Goal: Information Seeking & Learning: Learn about a topic

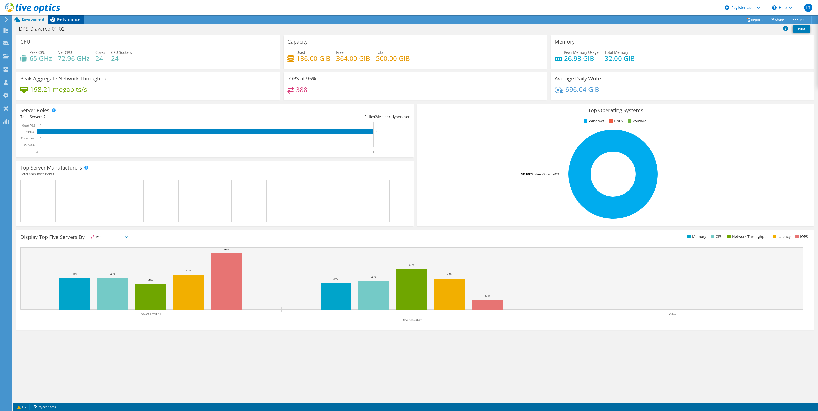
click at [64, 21] on span "Performance" at bounding box center [68, 19] width 23 height 5
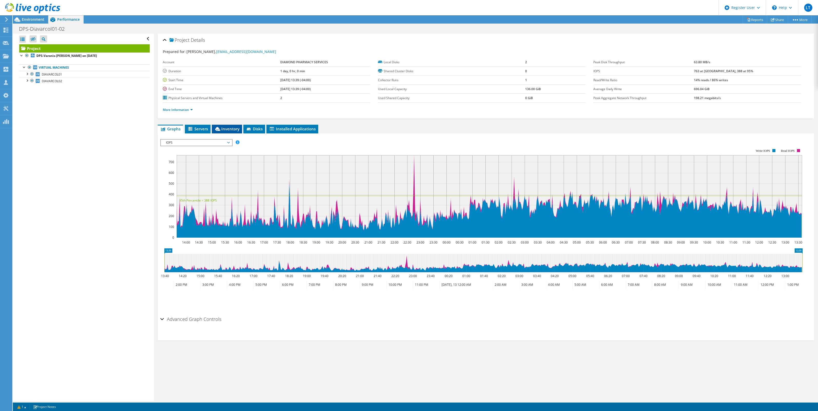
click at [229, 130] on span "Inventory" at bounding box center [226, 128] width 25 height 5
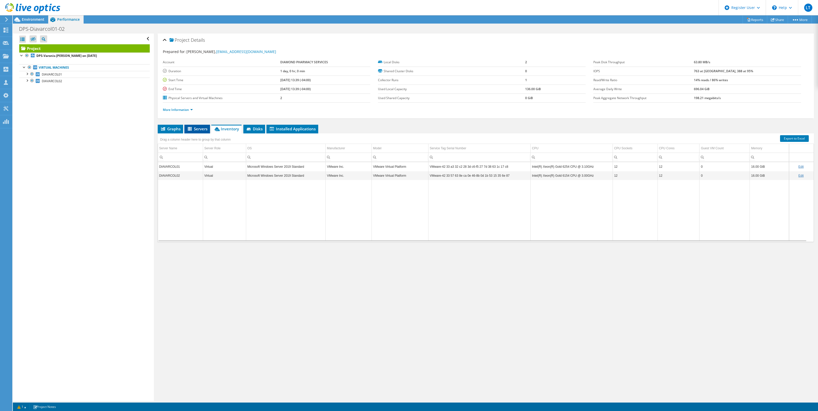
click at [193, 130] on span "Servers" at bounding box center [197, 128] width 21 height 5
click at [224, 128] on span "Inventory" at bounding box center [226, 128] width 25 height 5
click at [256, 131] on span "Disks" at bounding box center [254, 128] width 17 height 5
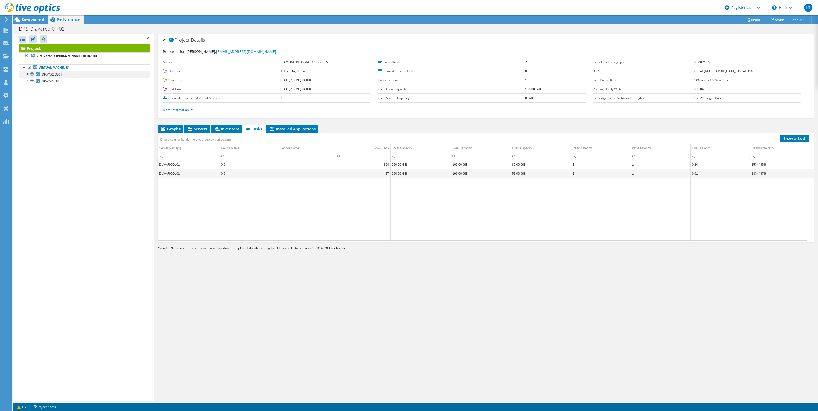
click at [27, 73] on div at bounding box center [26, 73] width 5 height 5
click at [27, 96] on div at bounding box center [26, 93] width 5 height 5
click at [278, 130] on span "Installed Applications" at bounding box center [292, 128] width 47 height 5
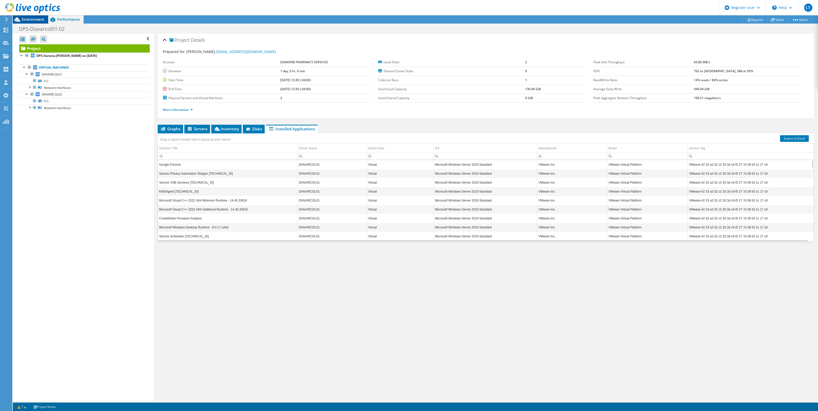
click at [27, 17] on span "Environment" at bounding box center [33, 19] width 23 height 5
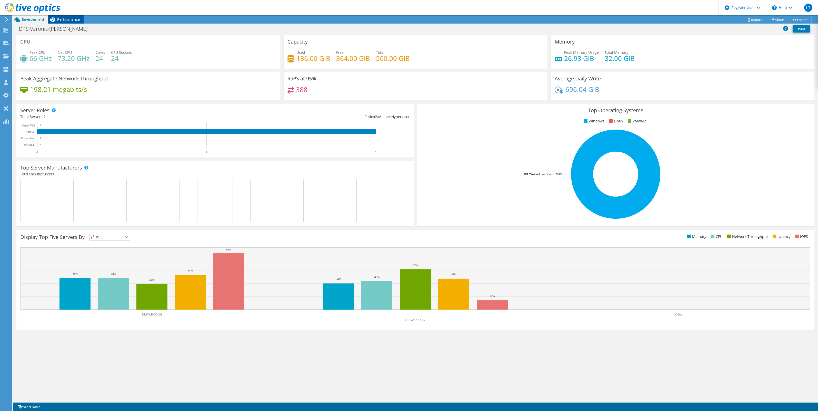
click at [71, 19] on span "Performance" at bounding box center [68, 19] width 23 height 5
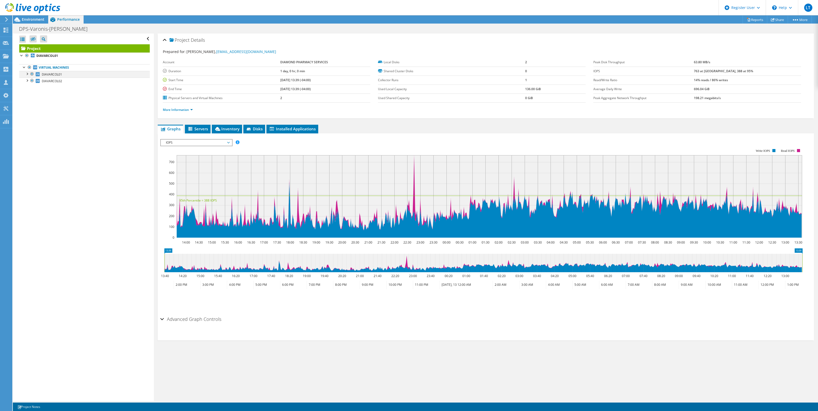
click at [27, 75] on div at bounding box center [26, 73] width 5 height 5
click at [27, 96] on div at bounding box center [26, 93] width 5 height 5
click at [203, 140] on span "IOPS" at bounding box center [196, 143] width 66 height 6
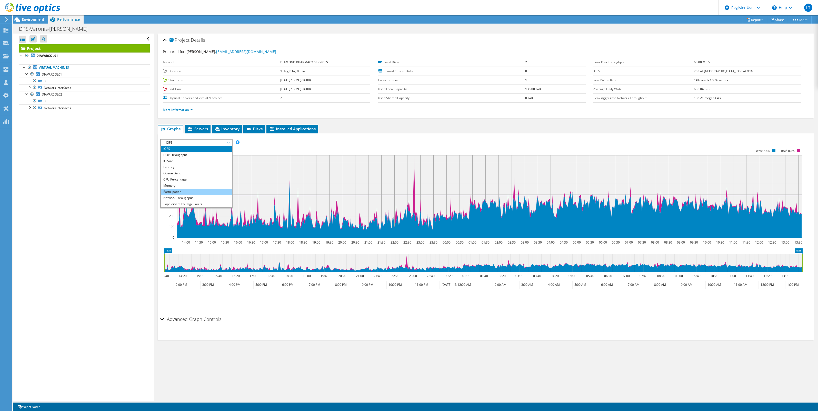
scroll to position [18, 0]
click at [190, 202] on li "All" at bounding box center [196, 204] width 71 height 6
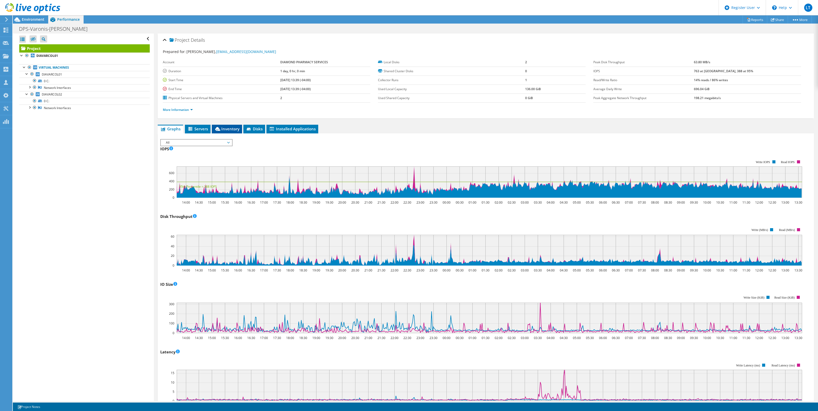
click at [229, 127] on span "Inventory" at bounding box center [226, 128] width 25 height 5
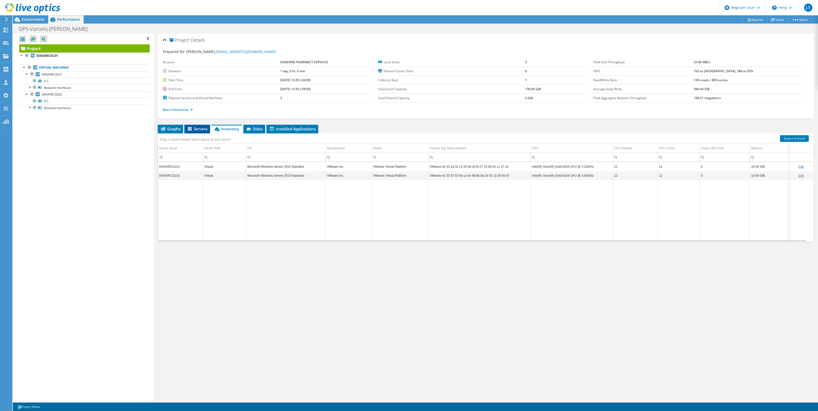
click at [194, 126] on li "Servers" at bounding box center [197, 129] width 26 height 9
click at [187, 108] on link "More Information" at bounding box center [178, 110] width 30 height 4
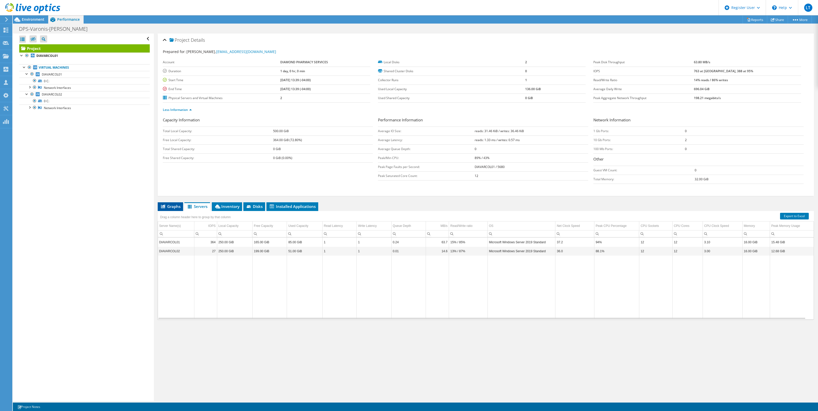
click at [177, 208] on span "Graphs" at bounding box center [170, 206] width 20 height 5
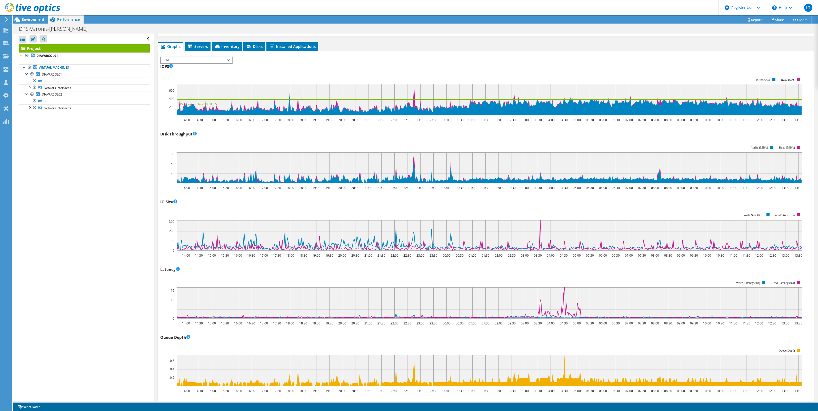
scroll to position [0, 0]
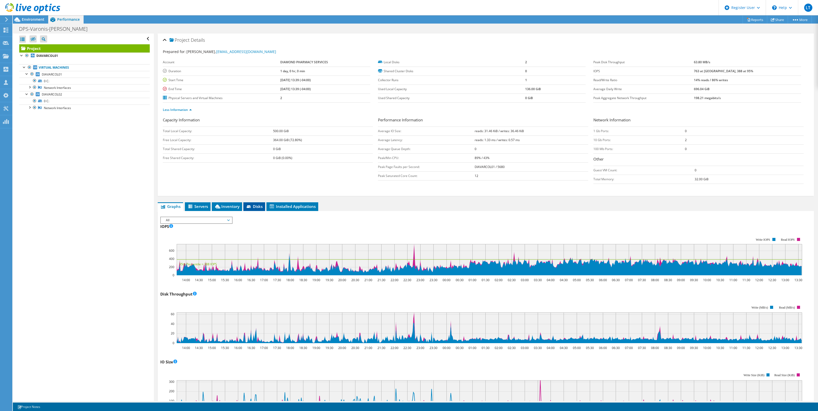
click at [257, 208] on span "Disks" at bounding box center [254, 206] width 17 height 5
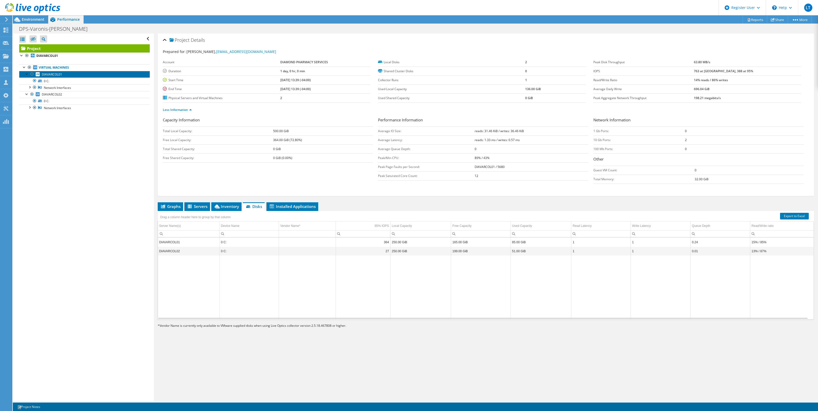
click at [50, 76] on span "DIAVARCOL01" at bounding box center [52, 74] width 20 height 4
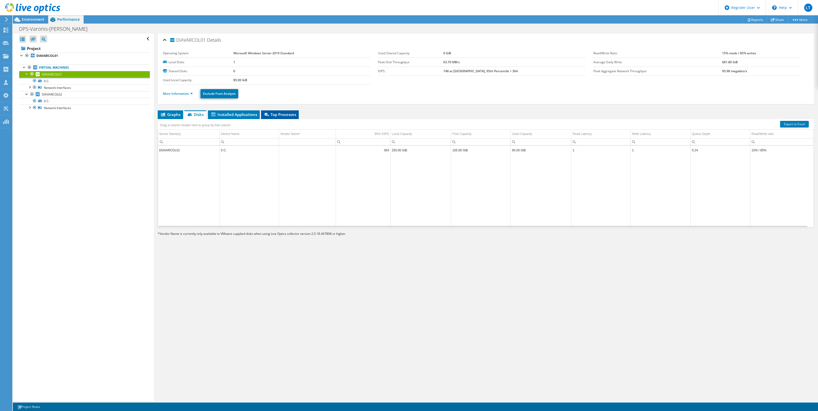
click at [278, 114] on span "Top Processes" at bounding box center [279, 114] width 33 height 5
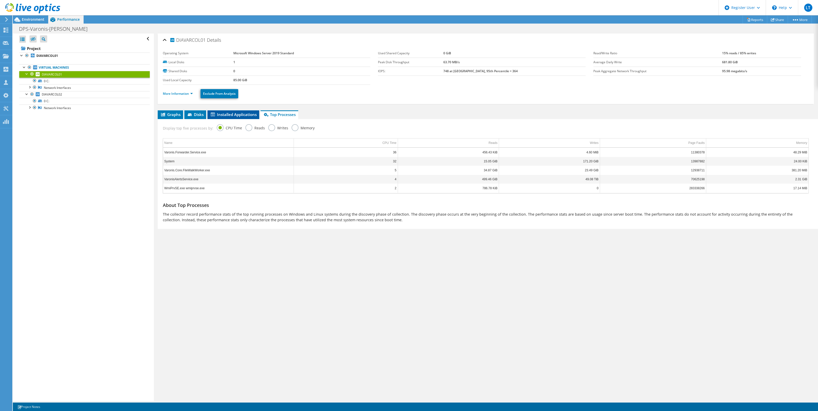
click at [239, 111] on li "Installed Applications" at bounding box center [233, 114] width 52 height 9
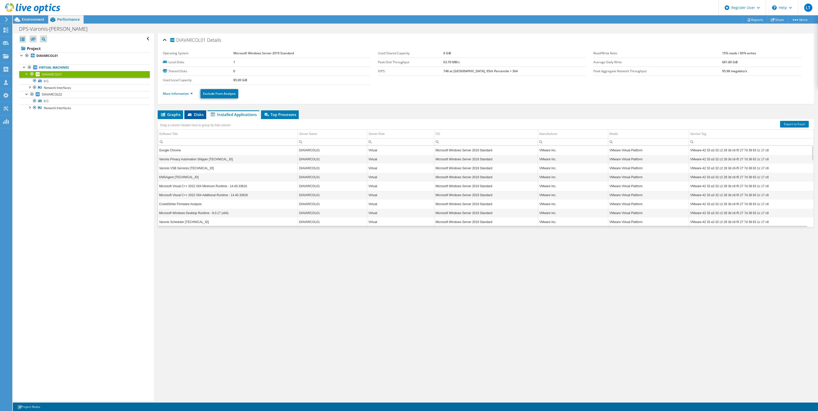
click at [194, 112] on span "Disks" at bounding box center [195, 114] width 17 height 5
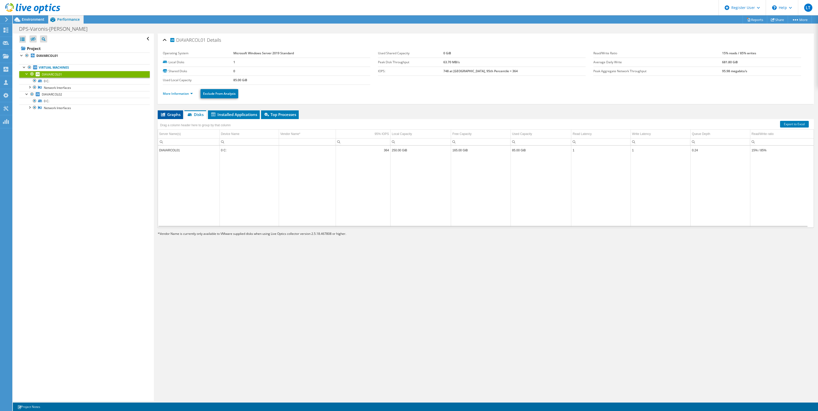
click at [170, 117] on li "Graphs" at bounding box center [170, 114] width 25 height 9
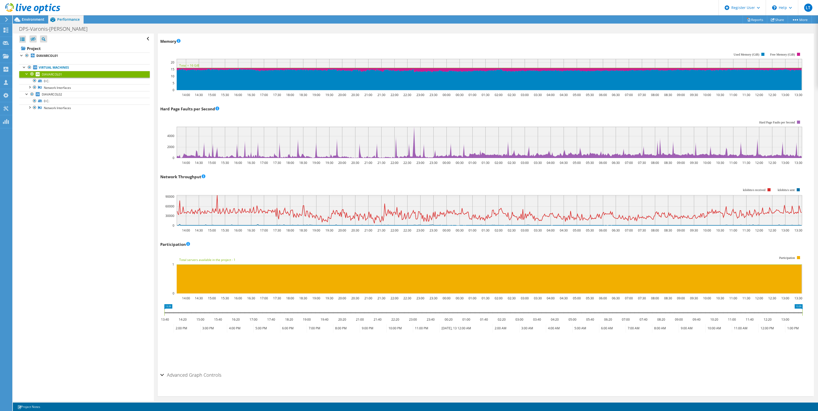
scroll to position [504, 0]
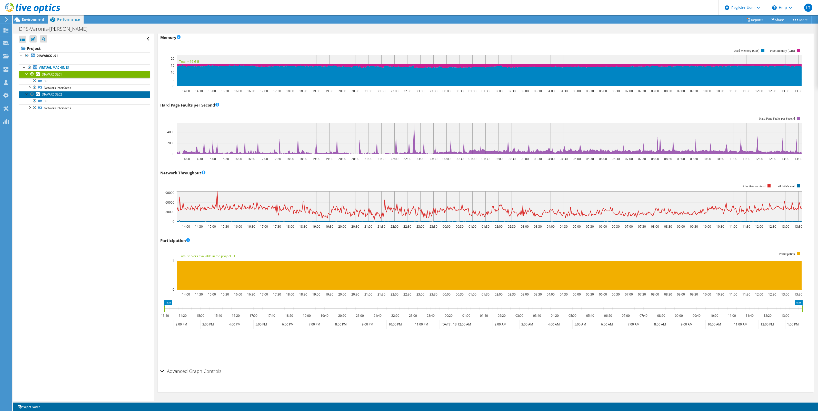
click at [45, 93] on span "DIAVARCOL02" at bounding box center [52, 94] width 20 height 4
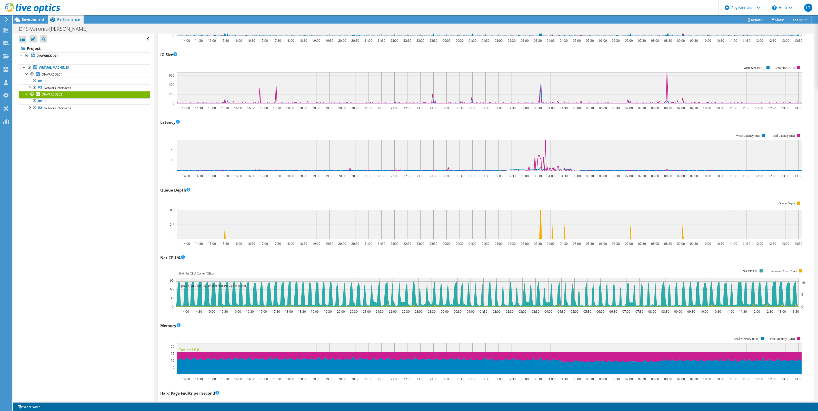
scroll to position [0, 0]
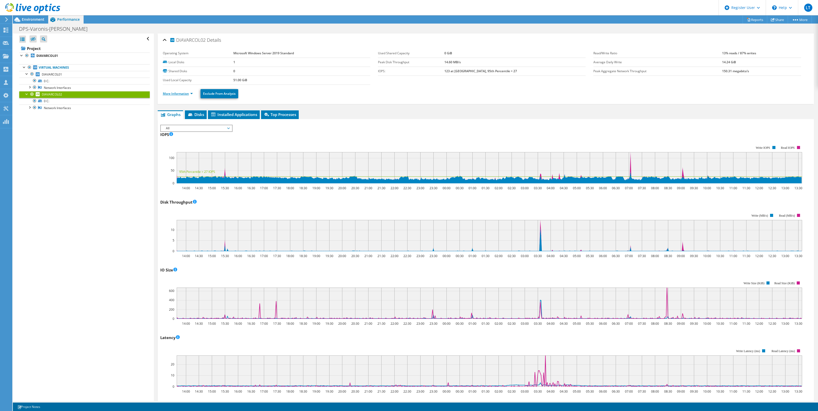
click at [164, 94] on link "More Information" at bounding box center [178, 94] width 30 height 4
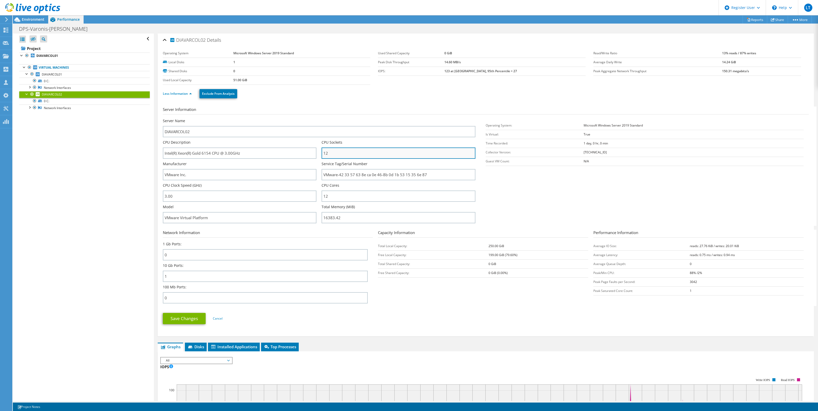
click at [339, 150] on input "12" at bounding box center [398, 153] width 154 height 11
click at [341, 150] on input "12" at bounding box center [398, 153] width 154 height 11
click at [270, 245] on span "Top Processes" at bounding box center [279, 346] width 33 height 5
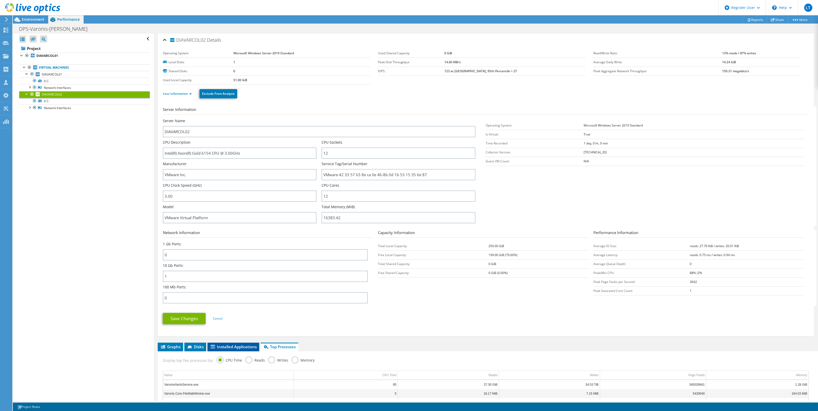
click at [226, 245] on span "Installed Applications" at bounding box center [233, 346] width 47 height 5
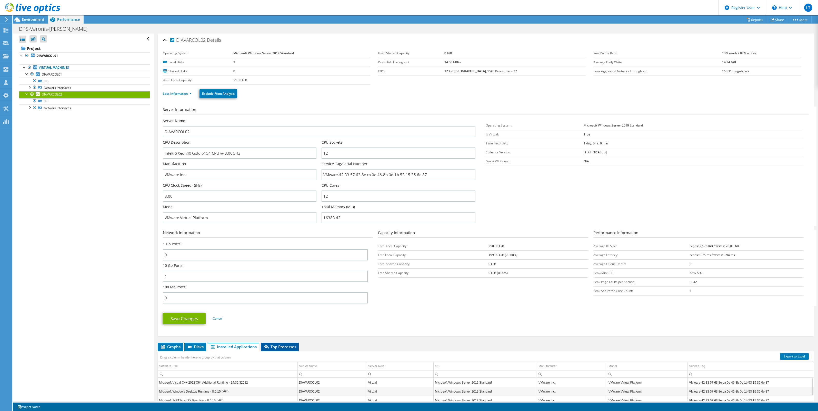
click at [281, 245] on span "Top Processes" at bounding box center [279, 346] width 33 height 5
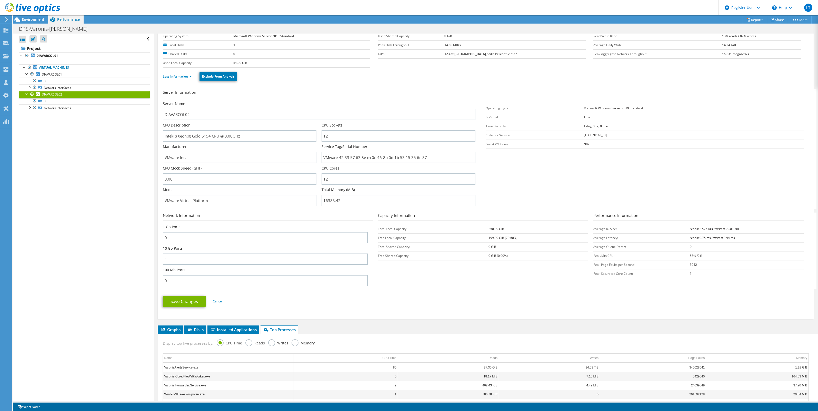
scroll to position [78, 0]
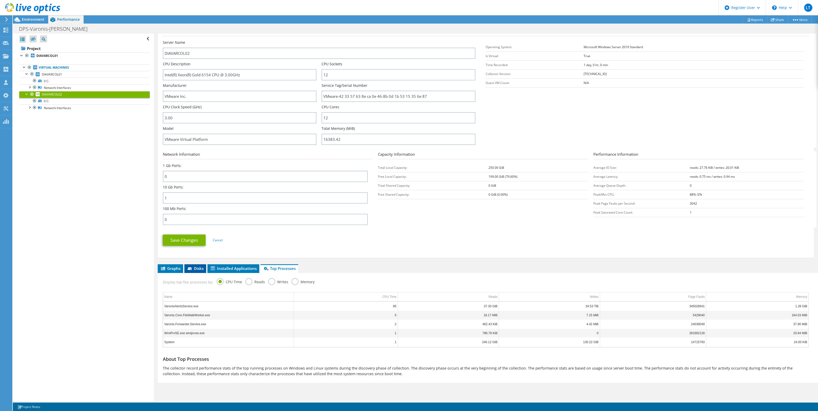
click at [196, 245] on span "Disks" at bounding box center [195, 268] width 17 height 5
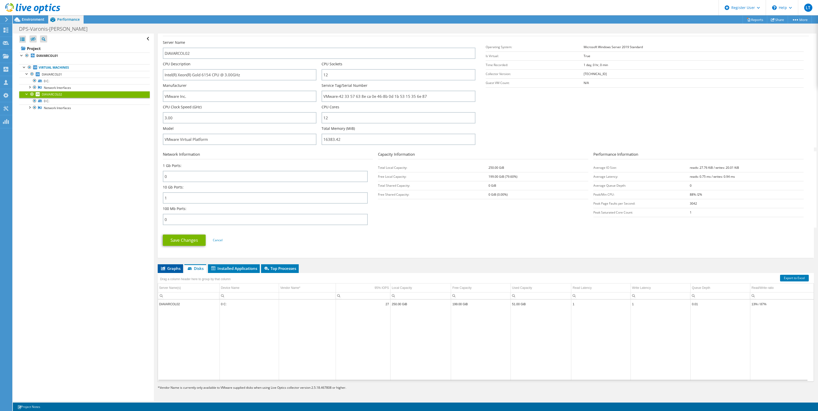
click at [167, 245] on span "Graphs" at bounding box center [170, 268] width 20 height 5
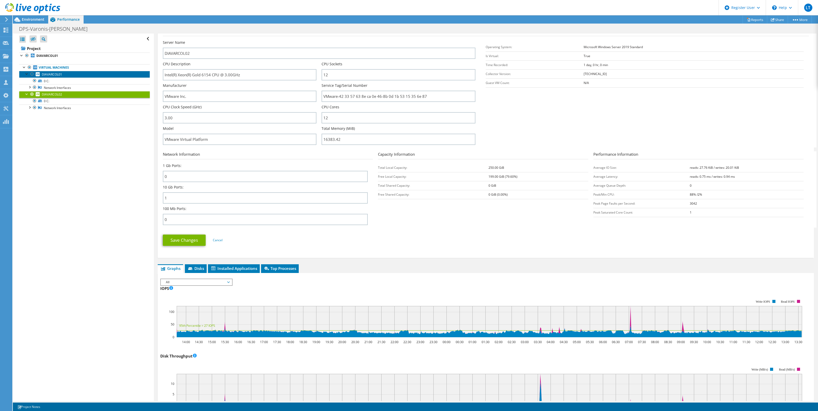
click at [58, 75] on span "DIAVARCOL01" at bounding box center [52, 74] width 20 height 4
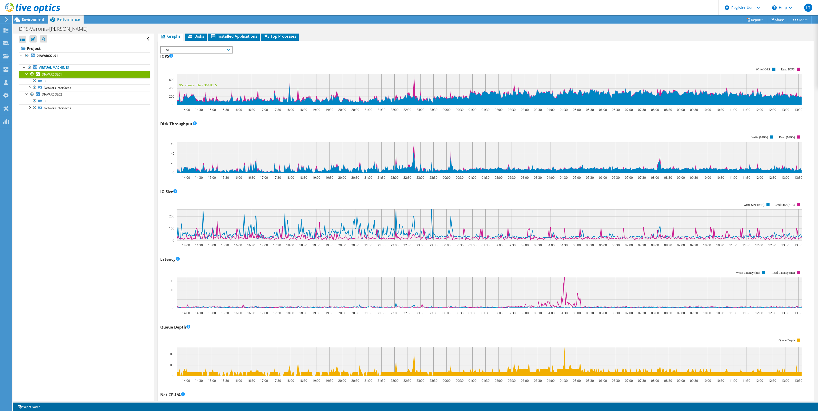
scroll to position [0, 0]
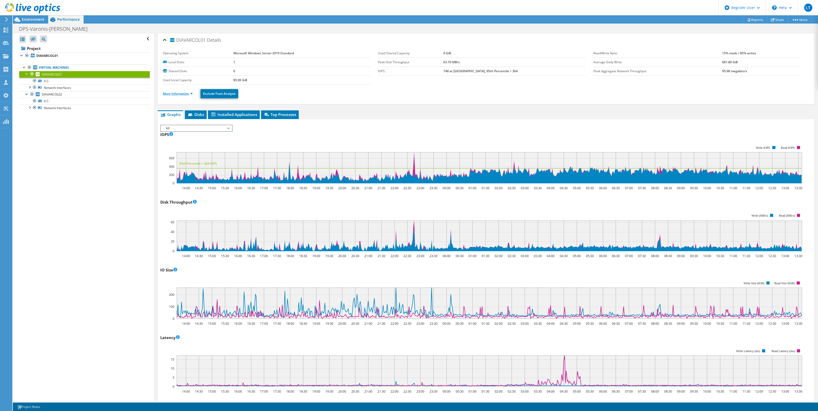
click at [178, 95] on link "More Information" at bounding box center [178, 94] width 30 height 4
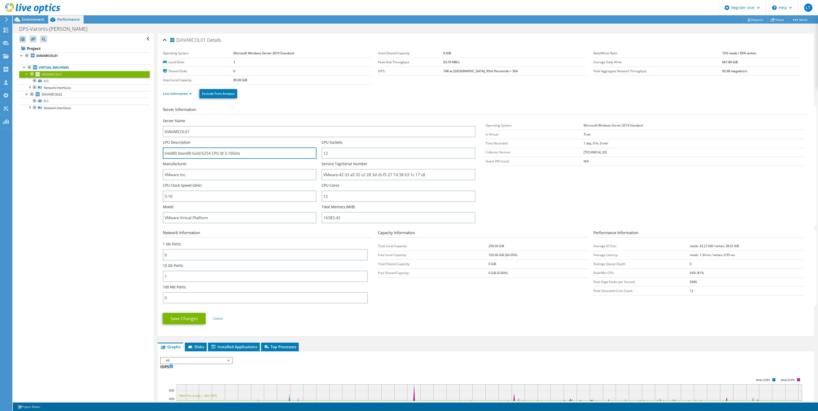
drag, startPoint x: 248, startPoint y: 153, endPoint x: 151, endPoint y: 149, distance: 96.2
click at [152, 149] on div "Open All Close All Hide Excluded Nodes Project Tree Filter" at bounding box center [415, 218] width 805 height 368
click at [266, 151] on input "Intel(R) Xeon(R) Gold 6254 CPU @ 3.10GHz" at bounding box center [240, 153] width 154 height 11
drag, startPoint x: 338, startPoint y: 154, endPoint x: 313, endPoint y: 153, distance: 24.9
click at [318, 118] on div "Server Name DIAVARCOL01 CPU Description Intel(R) Xeon(R) Gold 6254 CPU @ 3.10GH…" at bounding box center [322, 118] width 318 height 0
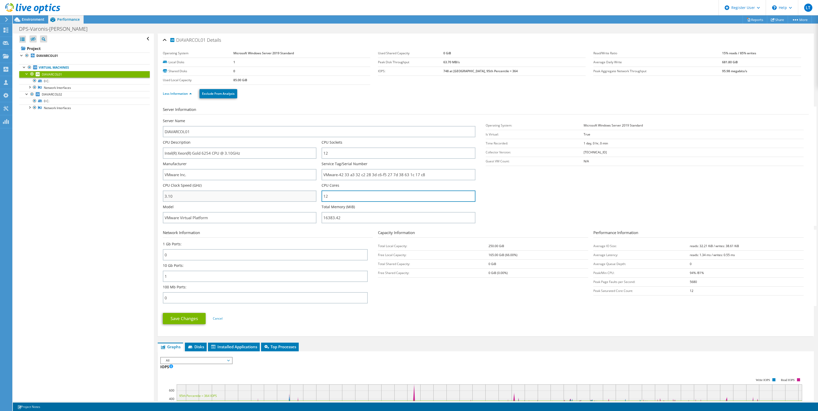
drag, startPoint x: 331, startPoint y: 197, endPoint x: 304, endPoint y: 196, distance: 26.9
click at [304, 118] on div "Server Name DIAVARCOL01 CPU Description Intel(R) Xeon(R) Gold 6254 CPU @ 3.10GH…" at bounding box center [322, 118] width 318 height 0
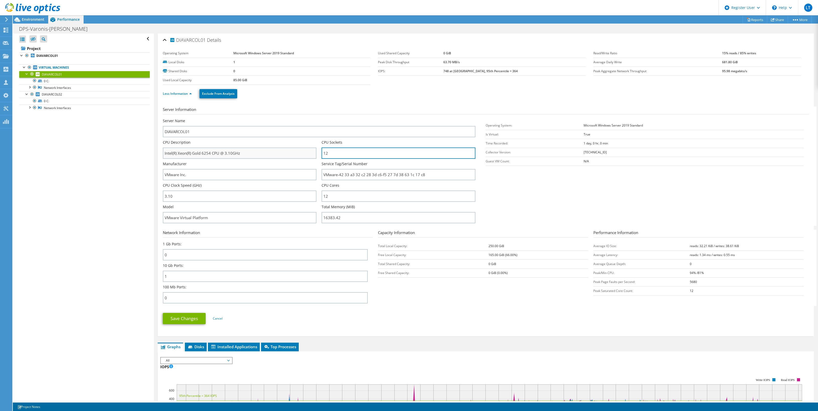
drag, startPoint x: 343, startPoint y: 153, endPoint x: 304, endPoint y: 154, distance: 39.0
click at [304, 118] on div "Server Name DIAVARCOL01 CPU Description Intel(R) Xeon(R) Gold 6254 CPU @ 3.10GH…" at bounding box center [322, 118] width 318 height 0
click at [340, 154] on input "12" at bounding box center [398, 153] width 154 height 11
drag, startPoint x: 337, startPoint y: 154, endPoint x: 303, endPoint y: 153, distance: 34.4
click at [305, 118] on div "Server Name DIAVARCOL01 CPU Description Intel(R) Xeon(R) Gold 6254 CPU @ 3.10GH…" at bounding box center [322, 118] width 318 height 0
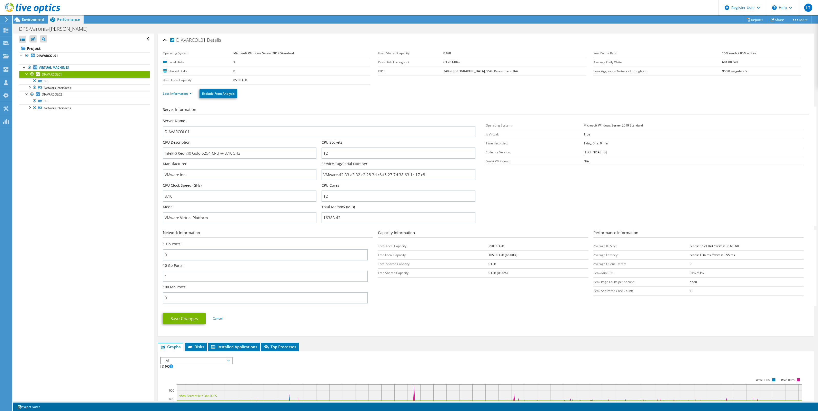
click at [342, 121] on div "Server Name DIAVARCOL01" at bounding box center [319, 127] width 313 height 19
drag, startPoint x: 299, startPoint y: 53, endPoint x: 217, endPoint y: 54, distance: 82.3
click at [217, 54] on tr "Operating System Microsoft Windows Server 2019 Standard" at bounding box center [267, 53] width 208 height 9
click at [324, 99] on div "Less Information Exclude From Analysis" at bounding box center [486, 94] width 646 height 18
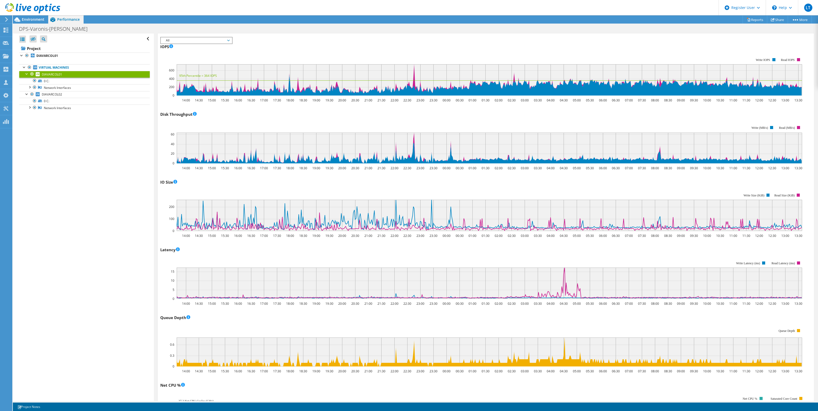
scroll to position [288, 0]
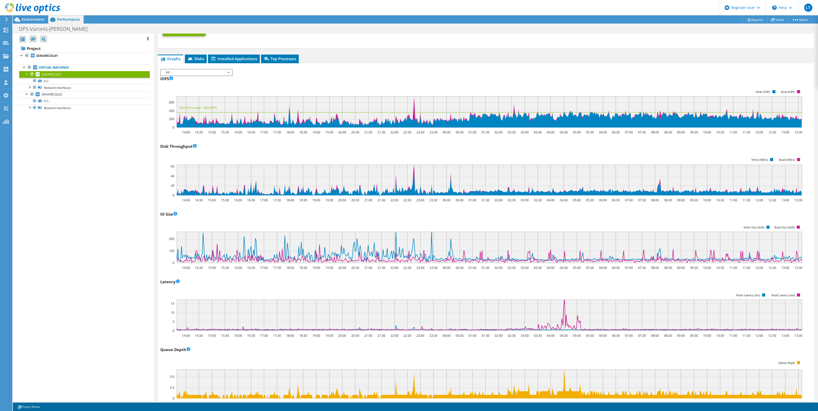
click at [199, 72] on span "All" at bounding box center [196, 72] width 66 height 6
click at [290, 84] on rect at bounding box center [481, 108] width 642 height 51
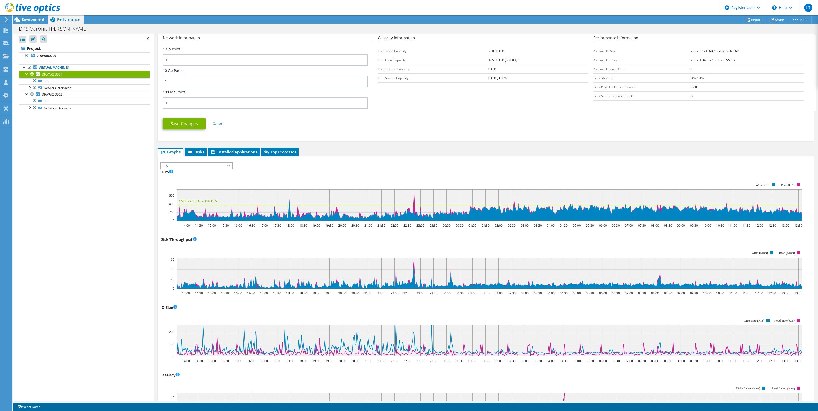
scroll to position [160, 0]
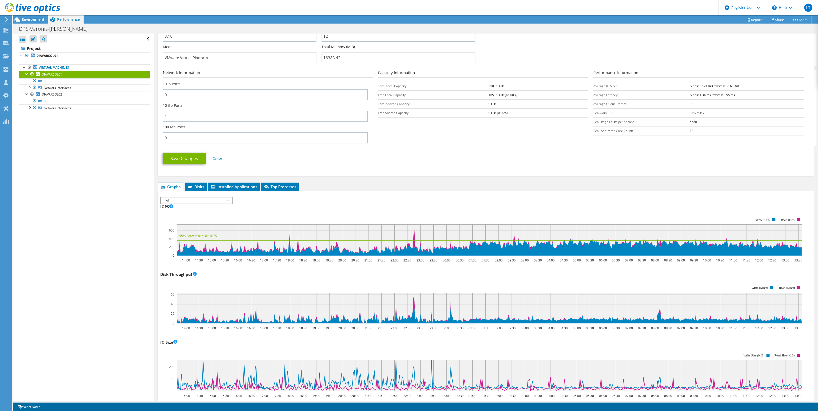
click at [186, 201] on span "All" at bounding box center [196, 201] width 66 height 6
click at [203, 245] on li "All" at bounding box center [196, 262] width 71 height 6
click at [209, 202] on span "All" at bounding box center [196, 201] width 66 height 6
click at [313, 205] on div "IOPS 14:00 14:30 15:00 15:30 16:00 16:30 17:00 17:30 18:00 18:30 19:00 19:30 20…" at bounding box center [485, 233] width 651 height 60
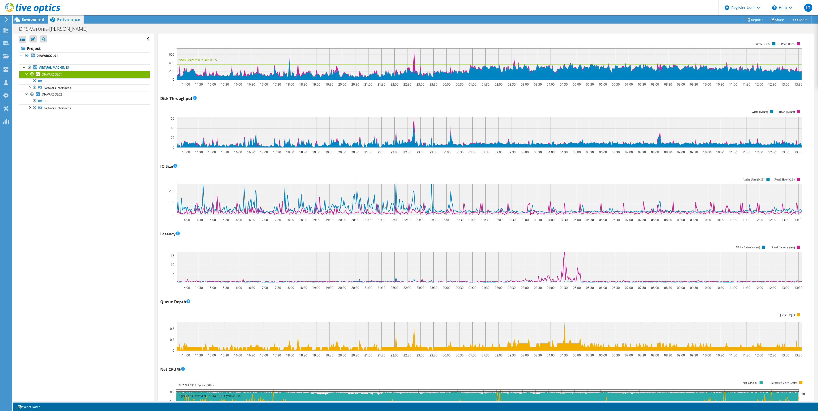
scroll to position [256, 0]
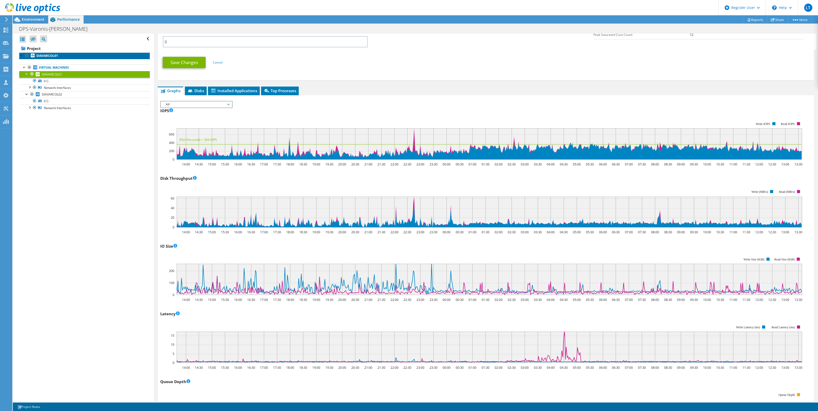
click at [45, 57] on b "DIAVARCOL01" at bounding box center [47, 56] width 22 height 4
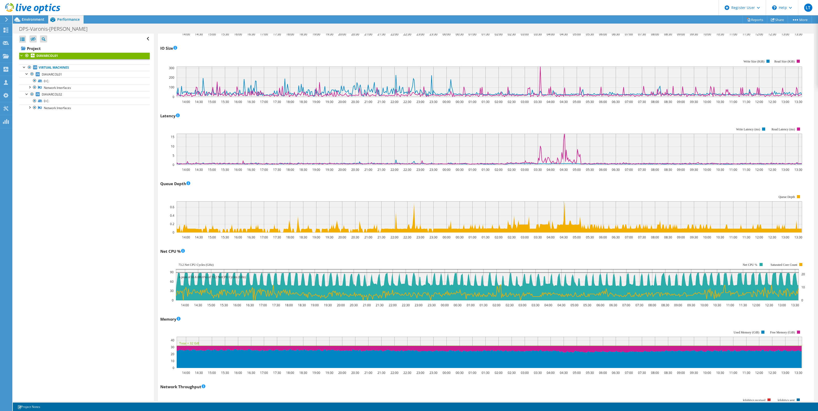
scroll to position [0, 0]
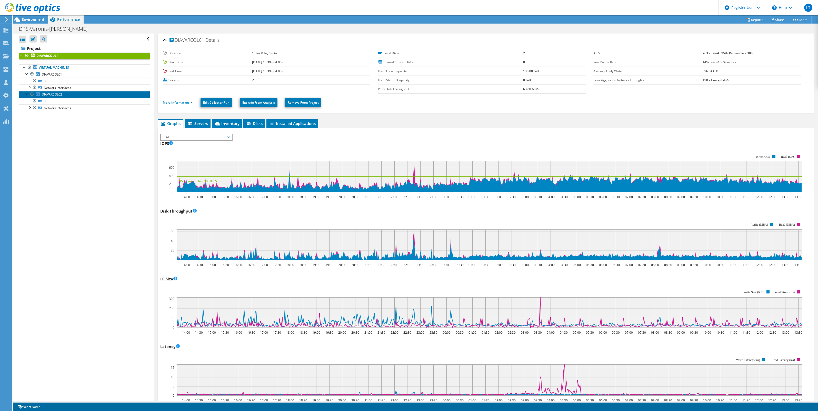
click at [52, 96] on span "DIAVARCOL02" at bounding box center [52, 94] width 20 height 4
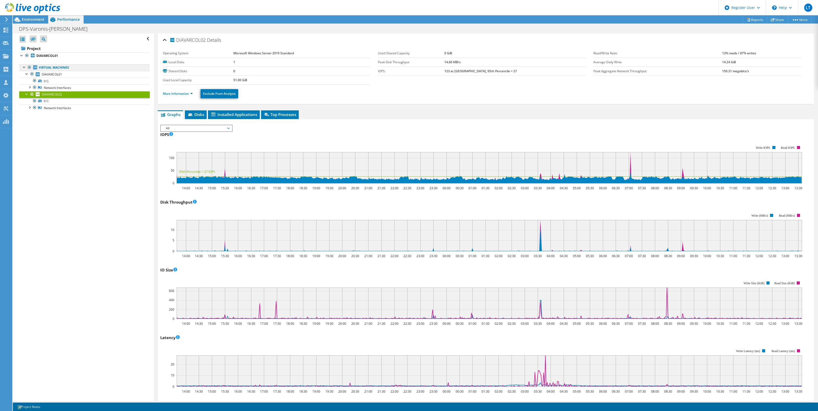
click at [60, 71] on link "Virtual Machines" at bounding box center [84, 67] width 130 height 7
click at [62, 75] on span "DIAVARCOL01" at bounding box center [52, 74] width 20 height 4
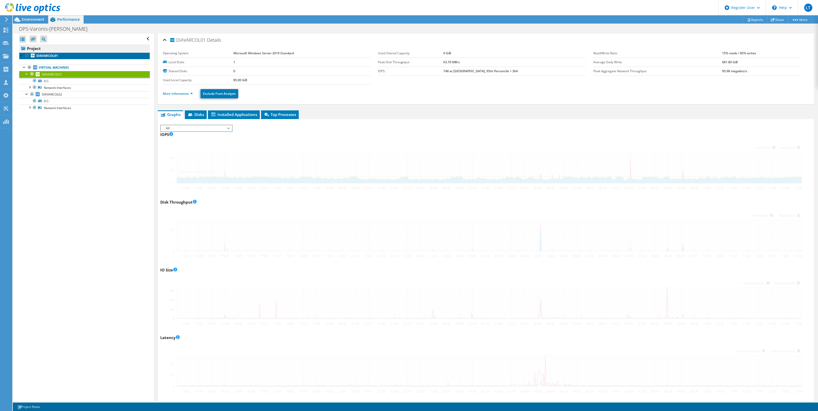
click at [49, 53] on link "DIAVARCOL01" at bounding box center [84, 56] width 130 height 7
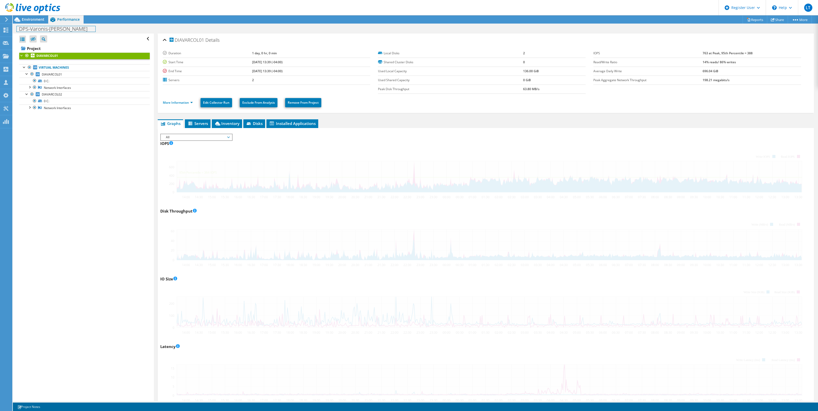
click at [45, 29] on h1 "DPS-Varonis-Greg" at bounding box center [56, 29] width 79 height 6
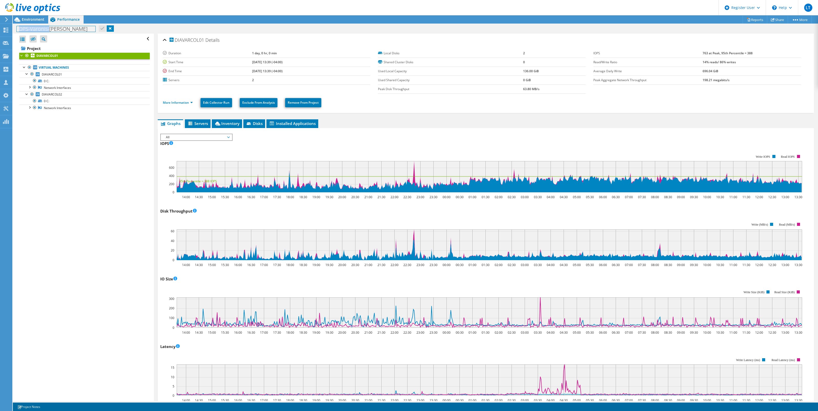
drag, startPoint x: 17, startPoint y: 30, endPoint x: 49, endPoint y: 31, distance: 31.5
click at [49, 31] on h1 "DPS-Varonis-Greg" at bounding box center [56, 29] width 79 height 6
click at [104, 35] on div "Open All Close All Hide Excluded Nodes Project Tree Filter" at bounding box center [84, 39] width 130 height 11
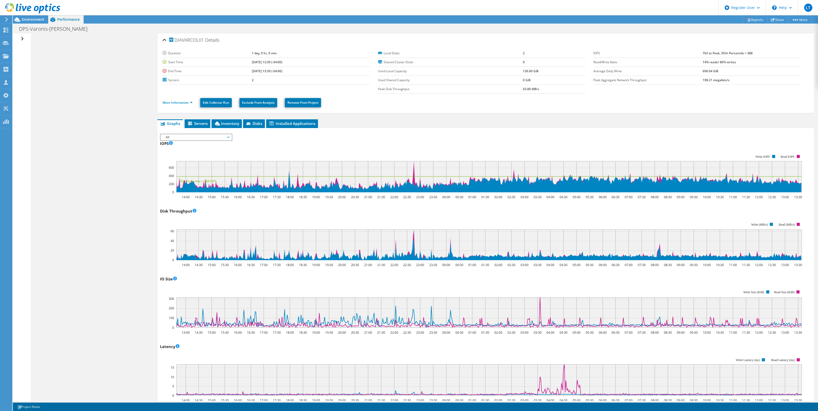
click at [22, 39] on div "Open All Close All Hide Excluded Nodes Project Tree Filter" at bounding box center [22, 39] width 7 height 11
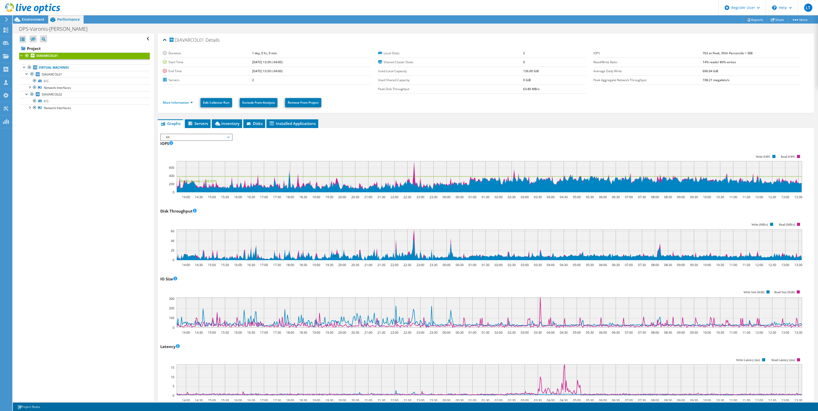
click at [83, 163] on div "Open All Close All Hide Excluded Nodes Project Tree Filter" at bounding box center [83, 218] width 141 height 368
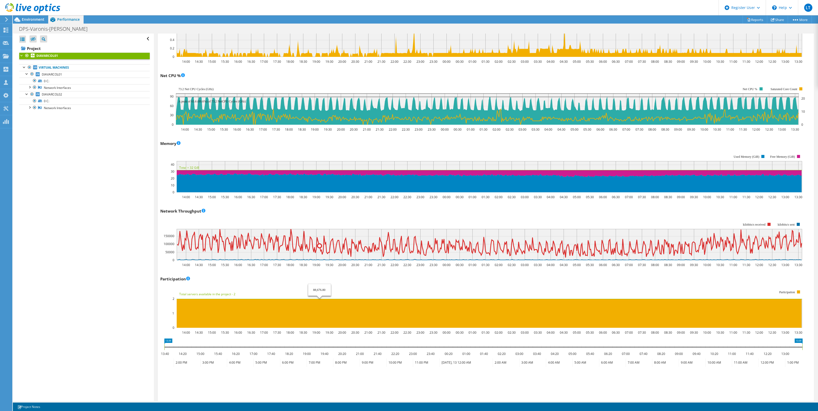
scroll to position [416, 0]
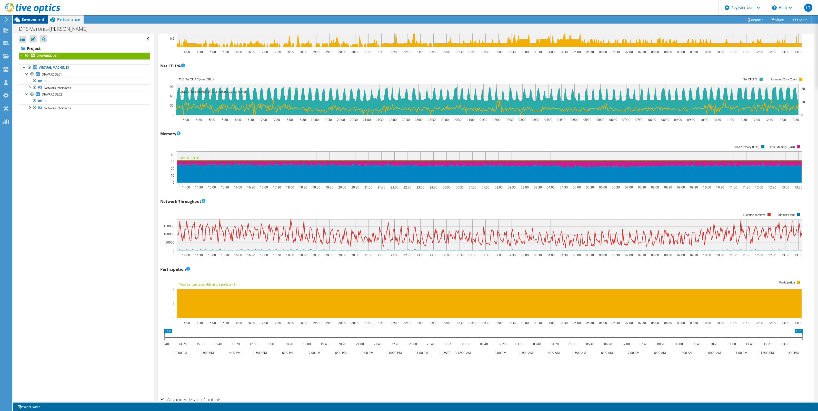
click at [28, 17] on span "Environment" at bounding box center [33, 19] width 23 height 5
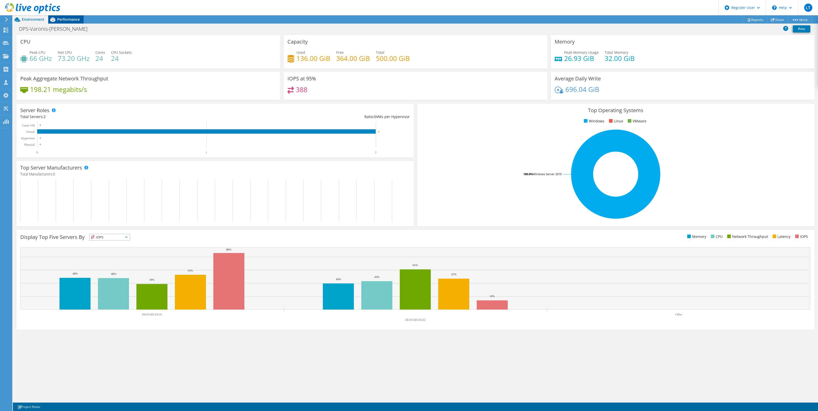
click at [70, 20] on span "Performance" at bounding box center [68, 19] width 23 height 5
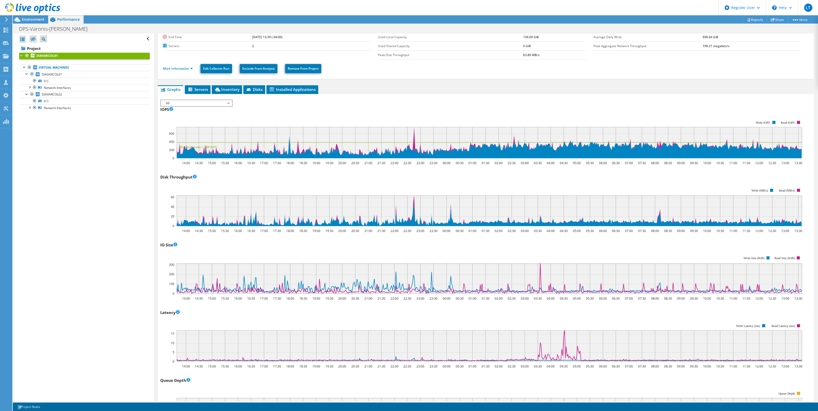
scroll to position [0, 0]
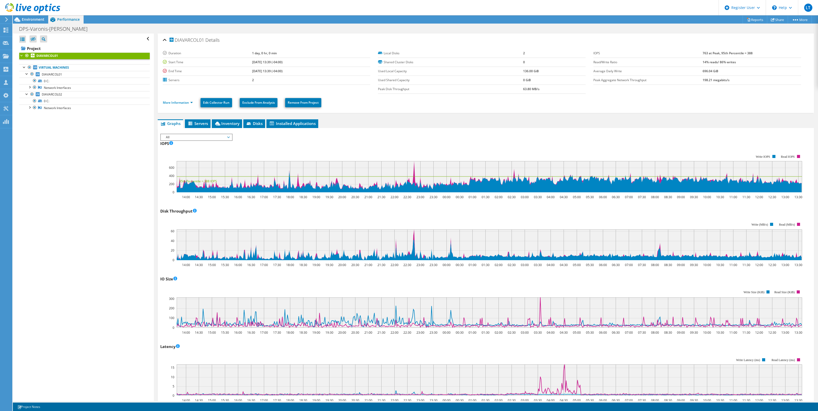
click at [39, 17] on div at bounding box center [30, 8] width 60 height 17
click at [35, 19] on span "Environment" at bounding box center [33, 19] width 23 height 5
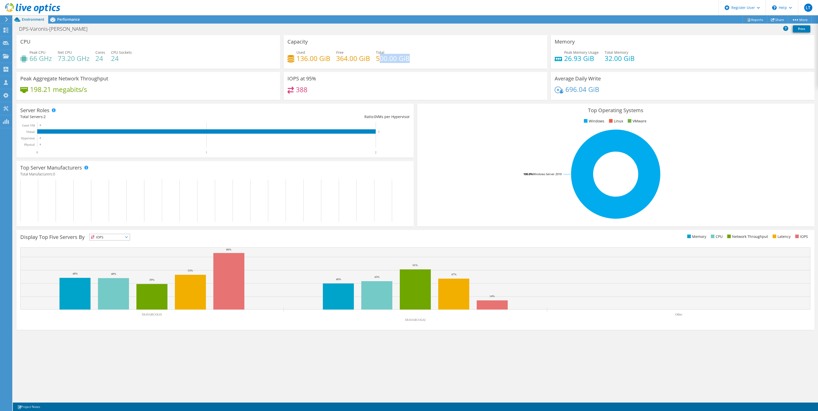
drag, startPoint x: 414, startPoint y: 59, endPoint x: 380, endPoint y: 56, distance: 34.5
click at [380, 56] on div "Used 136.00 GiB Free 364.00 GiB Total 500.00 GiB" at bounding box center [415, 58] width 256 height 17
drag, startPoint x: 299, startPoint y: 62, endPoint x: 310, endPoint y: 62, distance: 11.0
click at [306, 61] on h4 "136.00 GiB" at bounding box center [313, 59] width 34 height 6
click at [400, 64] on div "Used 136.00 GiB Free 364.00 GiB Total 500.00 GiB" at bounding box center [415, 58] width 256 height 17
